Goal: Transaction & Acquisition: Purchase product/service

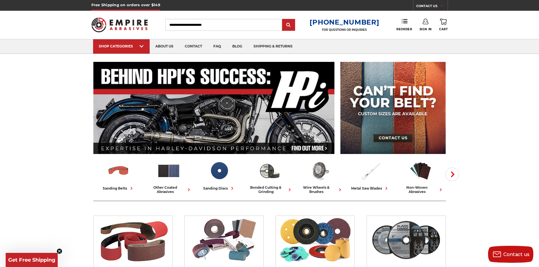
click at [426, 23] on icon at bounding box center [425, 22] width 6 height 6
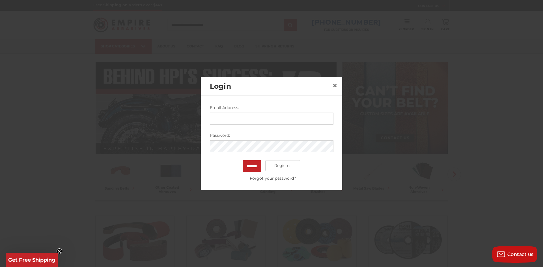
click at [251, 118] on input "Email Address:" at bounding box center [272, 119] width 124 height 12
type input "**********"
click at [243, 160] on input "*******" at bounding box center [252, 166] width 18 height 12
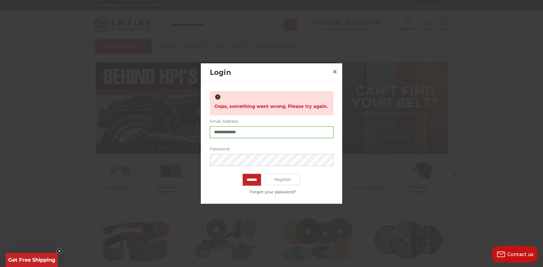
click at [243, 174] on input "*******" at bounding box center [252, 180] width 18 height 12
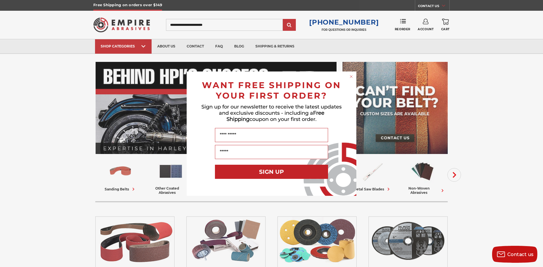
click at [351, 76] on circle "Close dialog" at bounding box center [351, 76] width 5 height 5
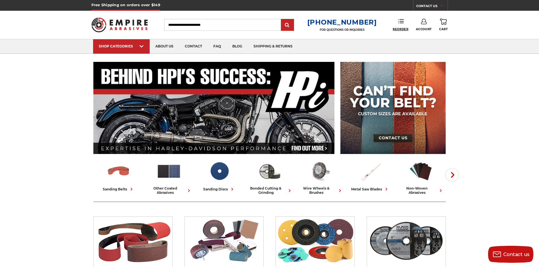
click at [403, 27] on span "Reorder" at bounding box center [400, 29] width 16 height 4
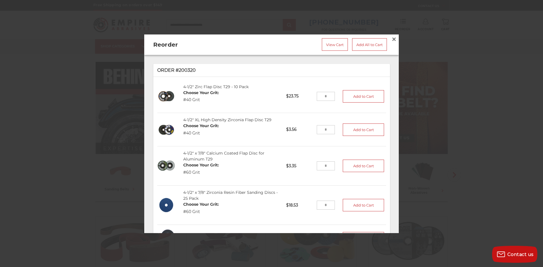
click at [322, 94] on input "tel" at bounding box center [326, 96] width 18 height 9
type input "**"
click at [321, 164] on input "tel" at bounding box center [326, 165] width 18 height 9
click at [346, 98] on button "Add to Cart" at bounding box center [363, 96] width 41 height 12
click at [322, 165] on input "tel" at bounding box center [326, 165] width 18 height 9
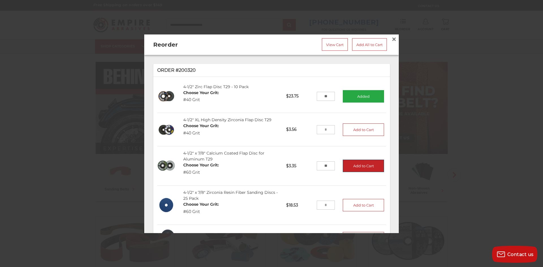
type input "**"
click at [351, 161] on button "Add to Cart" at bounding box center [363, 166] width 41 height 12
click at [326, 42] on link "View Cart" at bounding box center [335, 44] width 26 height 12
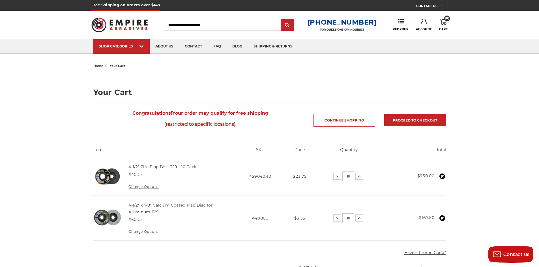
click at [140, 26] on img at bounding box center [119, 25] width 57 height 22
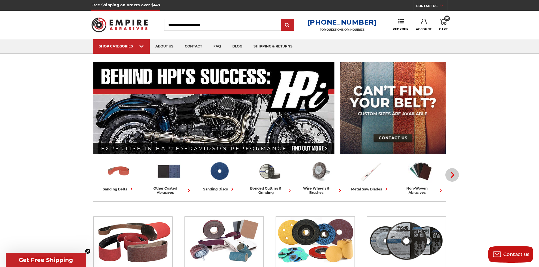
click at [454, 175] on icon "button" at bounding box center [453, 175] width 6 height 6
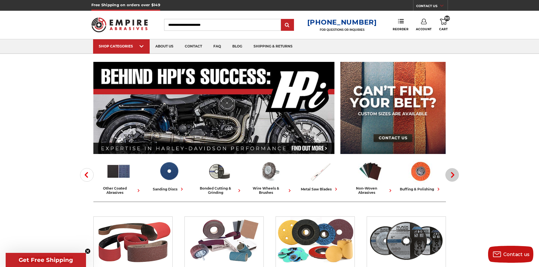
click at [454, 175] on icon "button" at bounding box center [453, 175] width 6 height 6
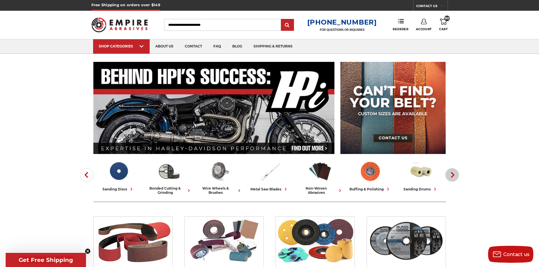
click at [454, 175] on icon "button" at bounding box center [453, 175] width 6 height 6
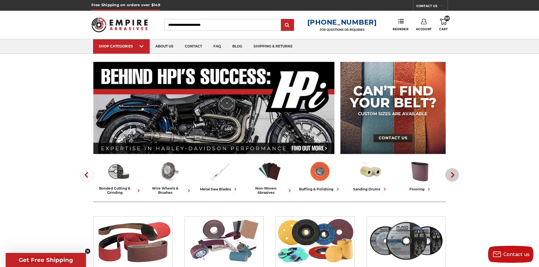
click at [454, 175] on icon "button" at bounding box center [453, 175] width 6 height 6
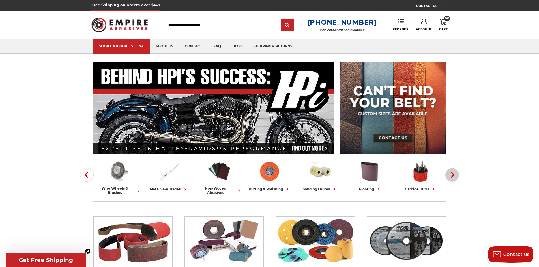
click at [454, 175] on icon "button" at bounding box center [453, 175] width 6 height 6
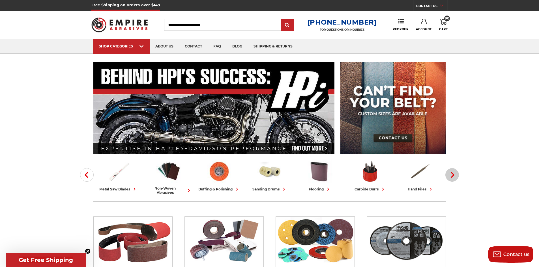
click at [454, 175] on icon "button" at bounding box center [453, 175] width 6 height 6
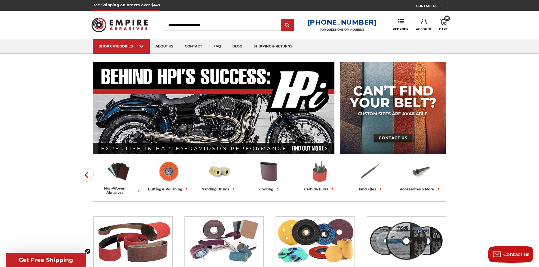
click at [315, 169] on img at bounding box center [319, 171] width 25 height 24
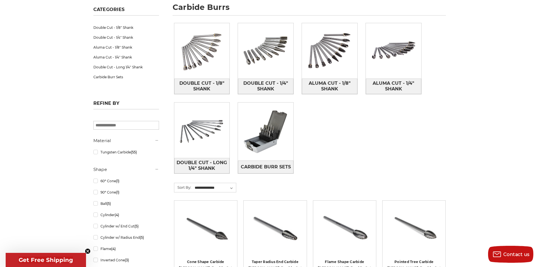
scroll to position [85, 0]
click at [278, 84] on span "Double Cut - 1/4" Shank" at bounding box center [265, 86] width 55 height 15
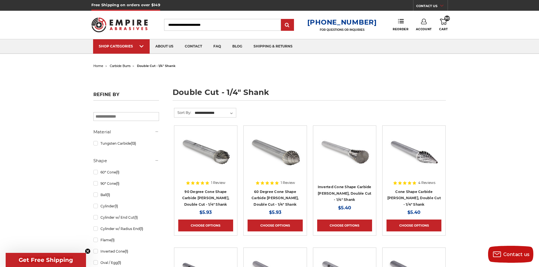
click at [133, 27] on img at bounding box center [119, 25] width 57 height 22
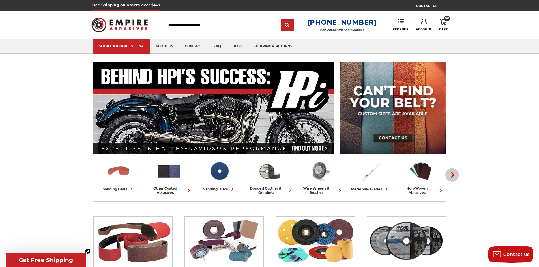
click at [450, 179] on button "Next" at bounding box center [452, 175] width 14 height 14
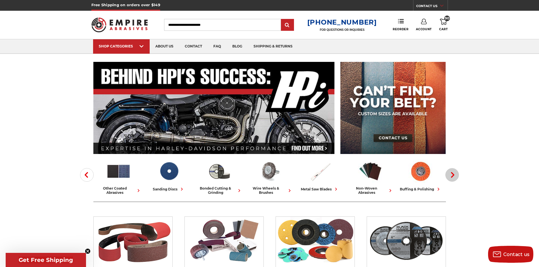
click at [450, 179] on button "Next" at bounding box center [452, 175] width 14 height 14
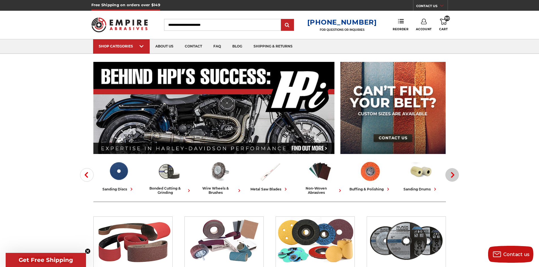
click at [450, 179] on button "Next" at bounding box center [452, 175] width 14 height 14
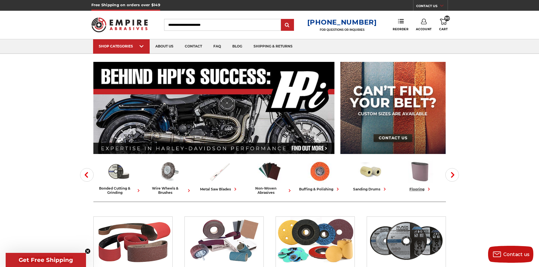
click at [427, 175] on img at bounding box center [420, 171] width 25 height 24
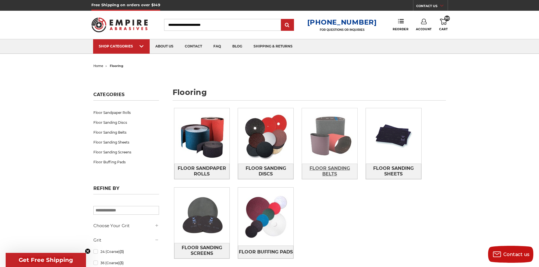
click at [344, 169] on span "Floor Sanding Belts" at bounding box center [329, 171] width 55 height 15
